Goal: Find contact information: Find contact information

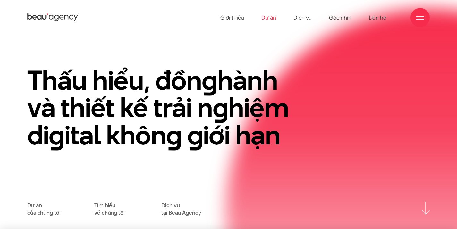
click at [273, 16] on link "Dự án" at bounding box center [268, 17] width 15 height 35
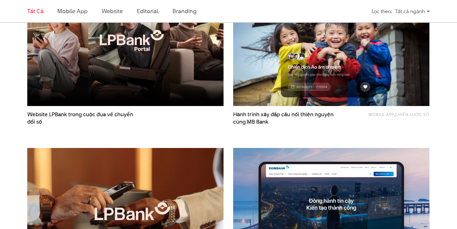
scroll to position [252, 0]
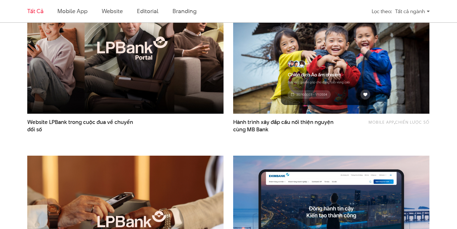
click at [160, 55] on img at bounding box center [125, 48] width 216 height 145
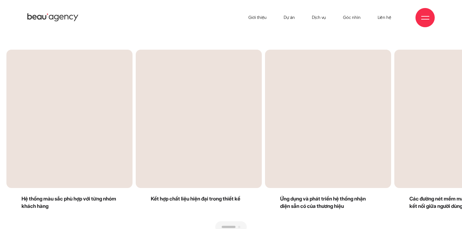
click at [235, 44] on div "Đồng bộ hoá ngôn ngữ thiết kế trên toàn bộ hệ thống kênh số" at bounding box center [231, 15] width 202 height 69
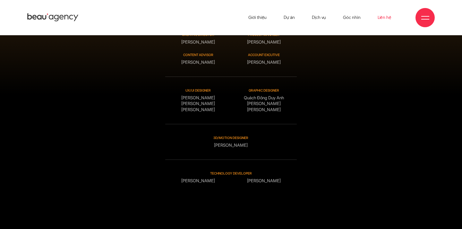
click at [385, 17] on link "Liên hệ" at bounding box center [384, 17] width 14 height 35
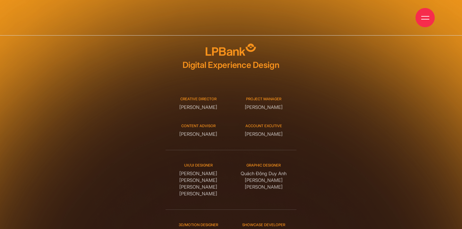
drag, startPoint x: 218, startPoint y: 94, endPoint x: 175, endPoint y: 95, distance: 43.3
click at [174, 97] on div "Creative Director Phạm Hoàng Hà" at bounding box center [197, 104] width 65 height 14
click at [206, 97] on div "Creative Director Phạm Hoàng Hà" at bounding box center [197, 104] width 65 height 14
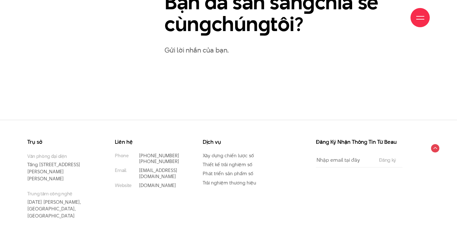
scroll to position [371, 0]
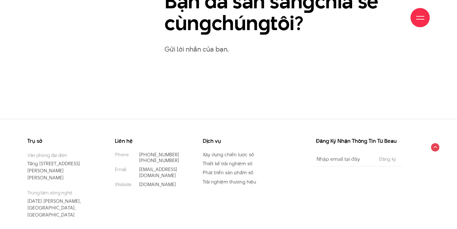
click at [217, 48] on p "Gửi lời nhắn của bạn." at bounding box center [297, 49] width 265 height 11
click at [196, 53] on p "Gửi lời nhắn của bạn." at bounding box center [297, 49] width 265 height 11
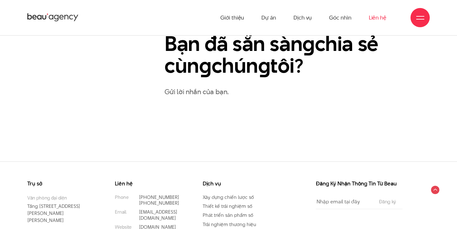
scroll to position [328, 0]
click at [241, 85] on div "Bạn đã sẵn sàn g chia sẻ cùn g chún g tôi? Gửi lời nhắn của bạn." at bounding box center [297, 65] width 265 height 64
click at [203, 98] on div "Điện thoại (+84) 97 531 9889 (+84) 86 929 1771 Email info@beau.vn Social Facebo…" at bounding box center [297, 6] width 275 height 247
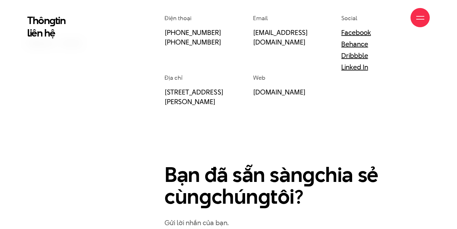
scroll to position [271, 0]
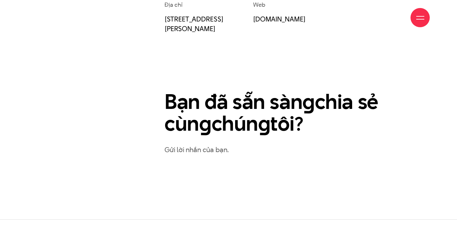
click at [196, 150] on p "Gửi lời nhắn của bạn." at bounding box center [297, 149] width 265 height 11
click at [296, 132] on h2 "Bạn đã sẵn sàn g chia sẻ cùn g chún g tôi?" at bounding box center [277, 113] width 225 height 44
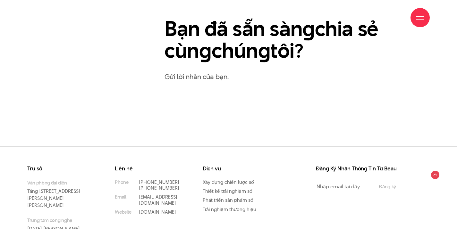
scroll to position [382, 0]
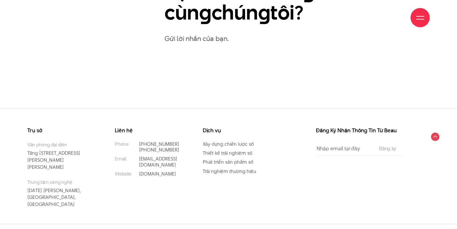
click at [339, 151] on input "Email" at bounding box center [344, 148] width 57 height 14
type input "ban"
